Goal: Information Seeking & Learning: Learn about a topic

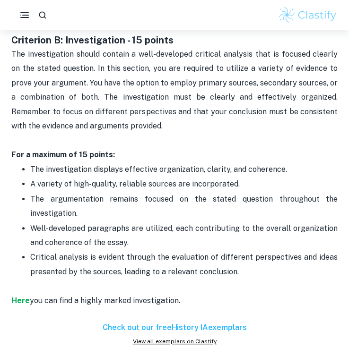
scroll to position [756, 0]
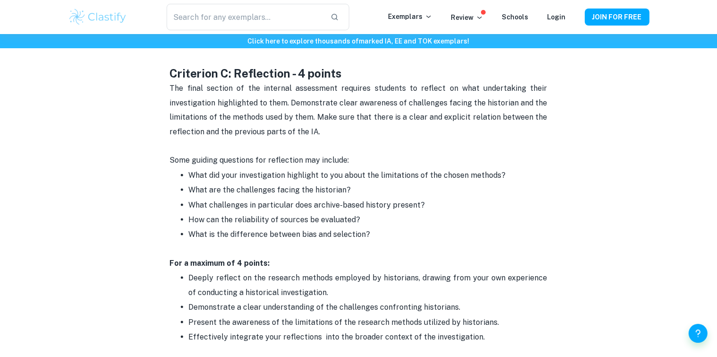
scroll to position [1181, 0]
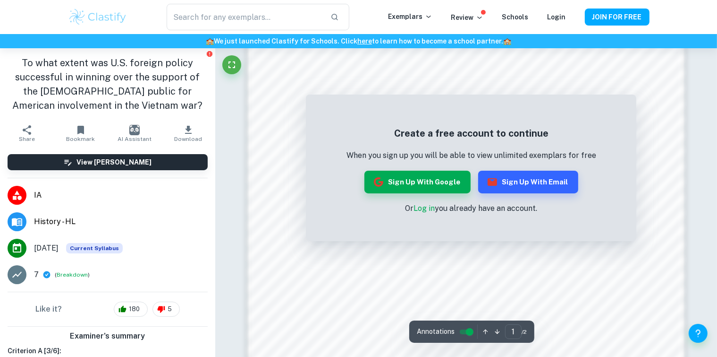
scroll to position [708, 0]
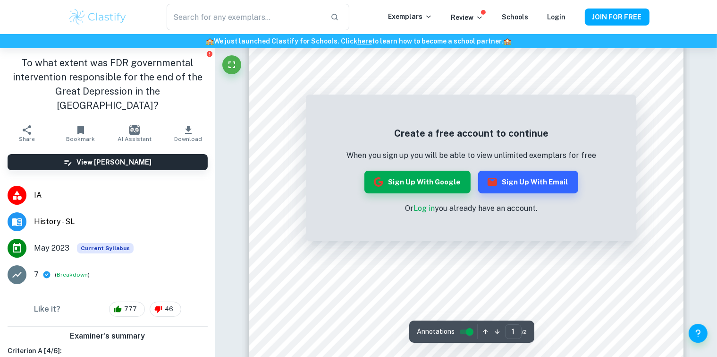
scroll to position [189, 0]
